Goal: Transaction & Acquisition: Purchase product/service

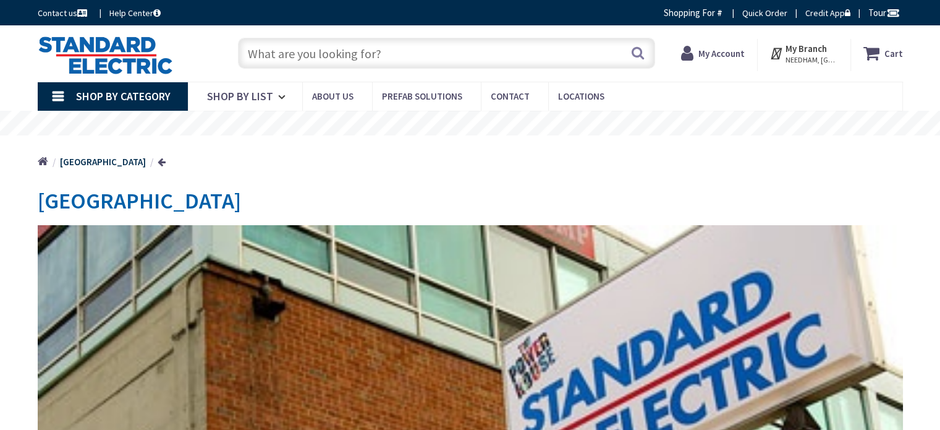
type input "[PERSON_NAME][GEOGRAPHIC_DATA], [STREET_ADDRESS][PERSON_NAME]"
click at [347, 56] on input "text" at bounding box center [446, 53] width 417 height 31
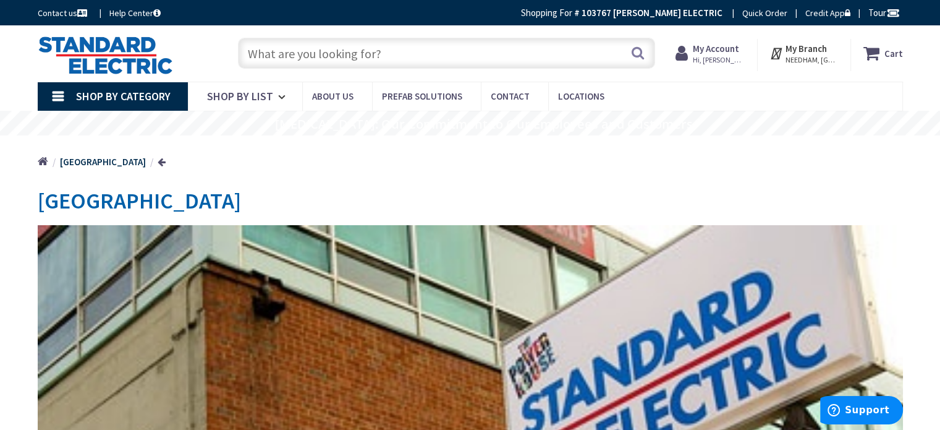
click at [289, 69] on div "Search" at bounding box center [443, 53] width 423 height 40
click at [291, 56] on input "text" at bounding box center [446, 53] width 417 height 31
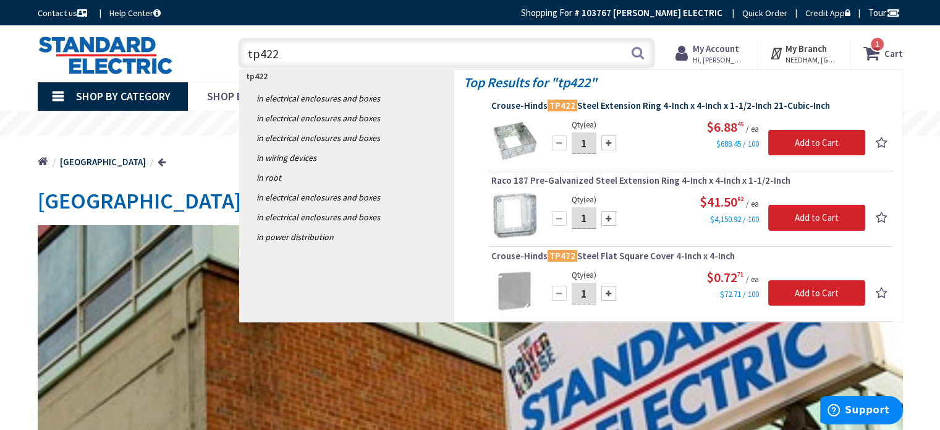
type input "tp422"
click at [648, 105] on span "[PERSON_NAME] TP422 Steel Extension Ring 4-Inch x 4-Inch x 1-1/2-Inch 21-Cubic-…" at bounding box center [690, 106] width 399 height 12
